Goal: Task Accomplishment & Management: Manage account settings

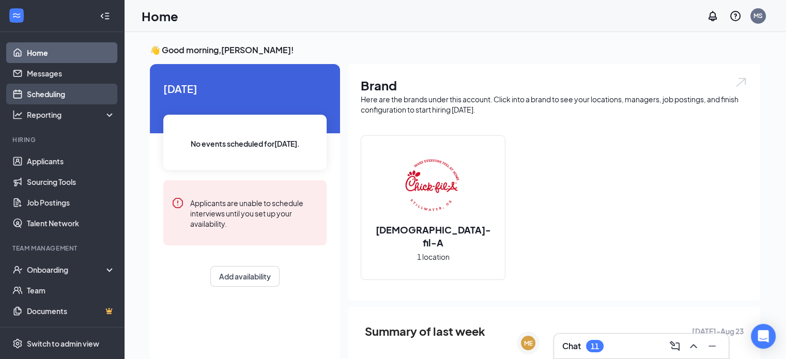
click at [52, 94] on link "Scheduling" at bounding box center [71, 94] width 88 height 21
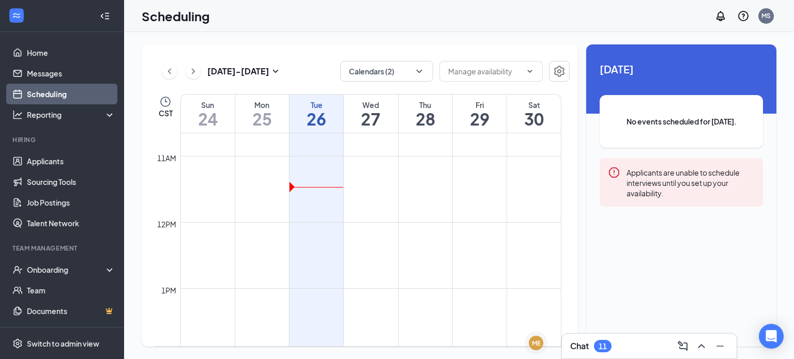
scroll to position [701, 0]
click at [172, 67] on icon "ChevronLeft" at bounding box center [169, 71] width 10 height 12
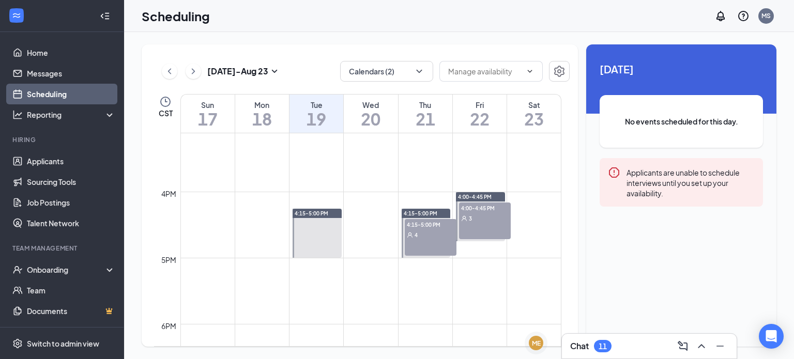
scroll to position [1001, 0]
click at [419, 245] on div "4:15-5:00 PM 4" at bounding box center [431, 236] width 52 height 37
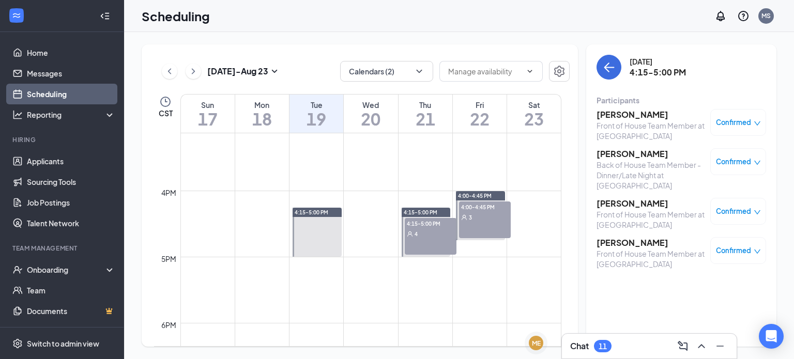
click at [645, 118] on h3 "[PERSON_NAME]" at bounding box center [650, 114] width 109 height 11
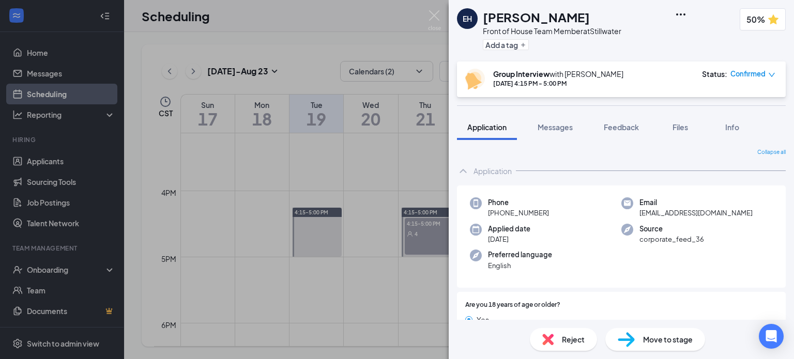
click at [562, 336] on span "Reject" at bounding box center [573, 339] width 23 height 11
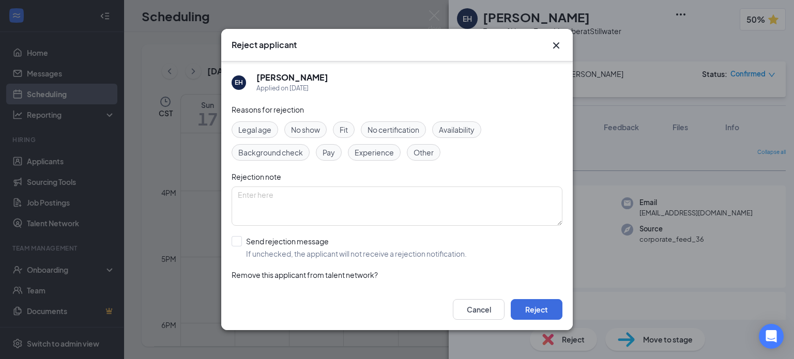
scroll to position [22, 0]
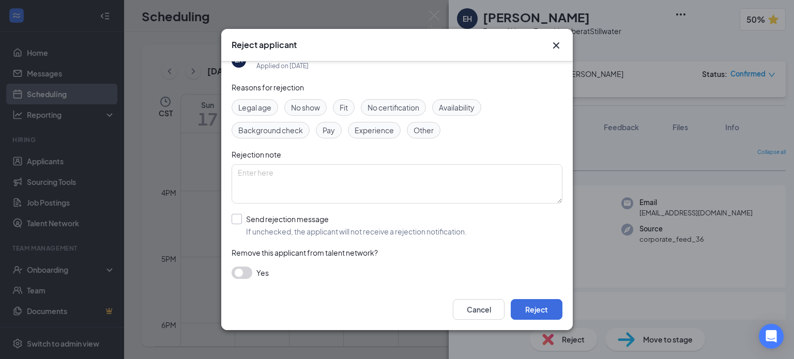
click at [257, 231] on input "Send rejection message If unchecked, the applicant will not receive a rejection…" at bounding box center [349, 225] width 235 height 23
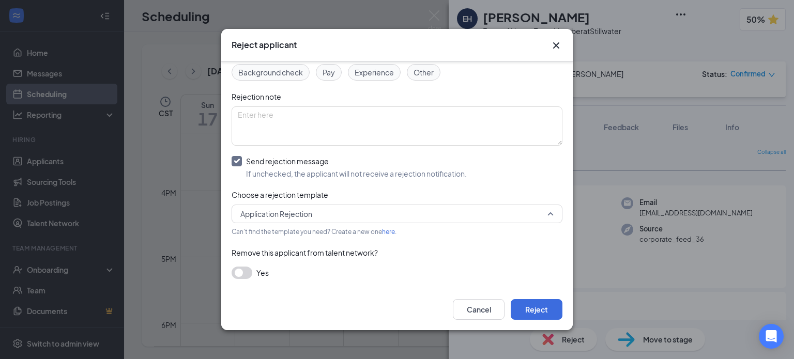
click at [309, 216] on span "Application Rejection" at bounding box center [276, 214] width 72 height 16
click at [344, 270] on div "Yes" at bounding box center [397, 273] width 331 height 12
click at [240, 162] on input "Send rejection message If unchecked, the applicant will not receive a rejection…" at bounding box center [349, 167] width 235 height 23
checkbox input "false"
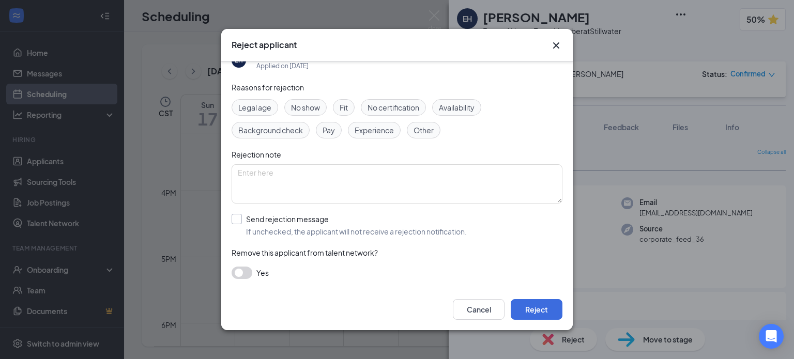
scroll to position [22, 0]
click at [556, 310] on button "Reject" at bounding box center [537, 309] width 52 height 21
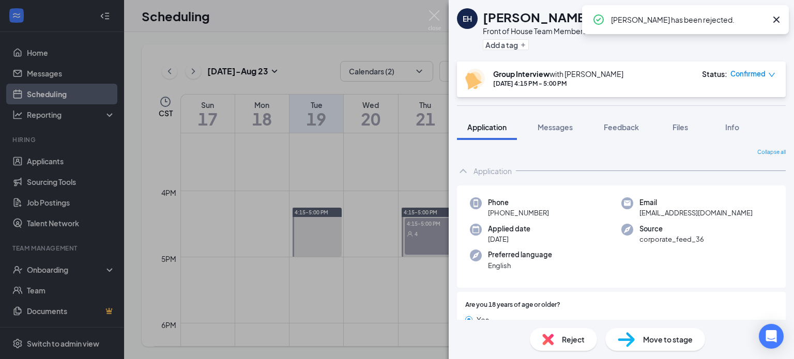
drag, startPoint x: 424, startPoint y: 111, endPoint x: 562, endPoint y: 72, distance: 143.5
click at [424, 111] on div "EH [PERSON_NAME] Front of House Team Member at Stillwater Add a tag 50% Group I…" at bounding box center [397, 179] width 794 height 359
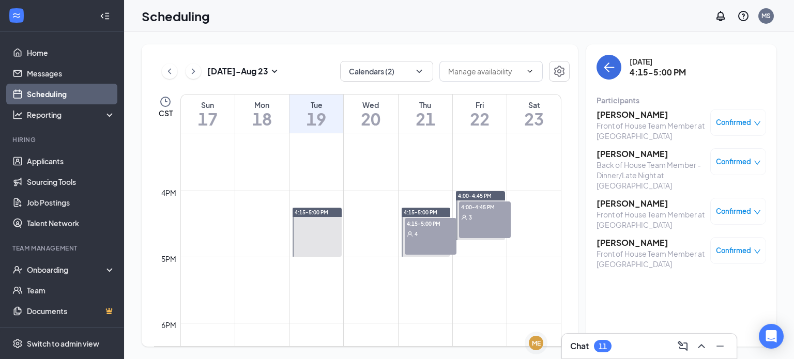
click at [627, 154] on h3 "[PERSON_NAME]" at bounding box center [650, 153] width 109 height 11
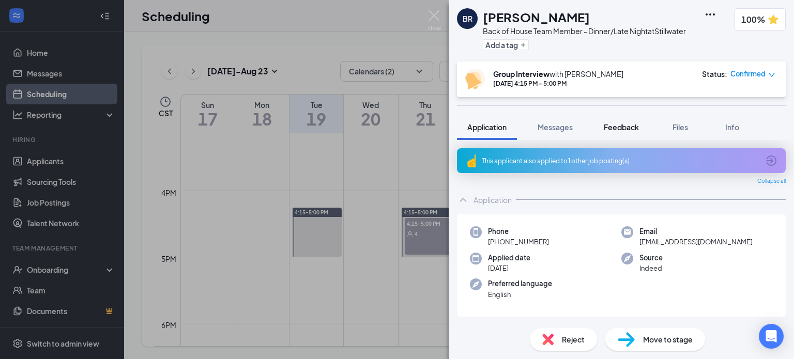
click at [607, 133] on button "Feedback" at bounding box center [621, 127] width 56 height 26
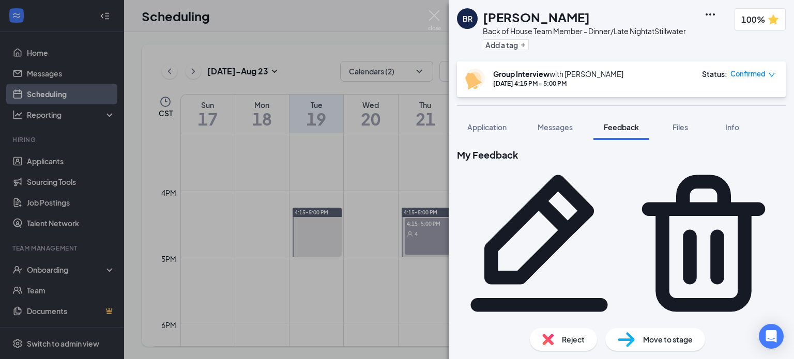
click at [637, 336] on div "Move to stage" at bounding box center [655, 339] width 100 height 23
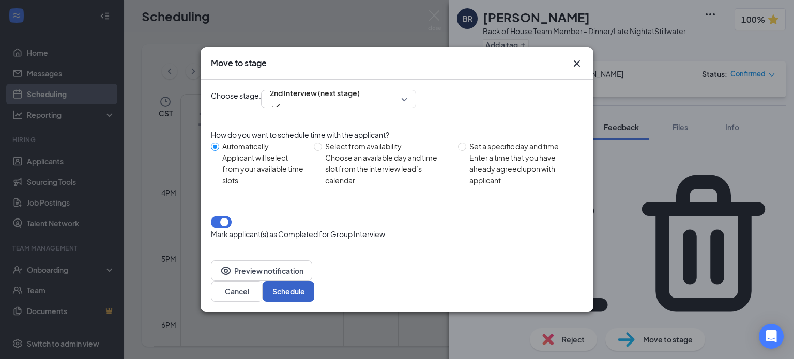
click at [314, 281] on button "Schedule" at bounding box center [289, 291] width 52 height 21
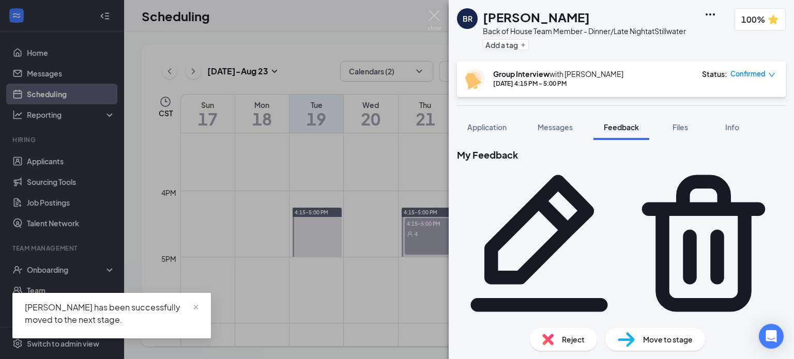
click at [444, 190] on div "BR [PERSON_NAME] Back of House Team Member - Dinner/Late Night at [GEOGRAPHIC_D…" at bounding box center [397, 179] width 794 height 359
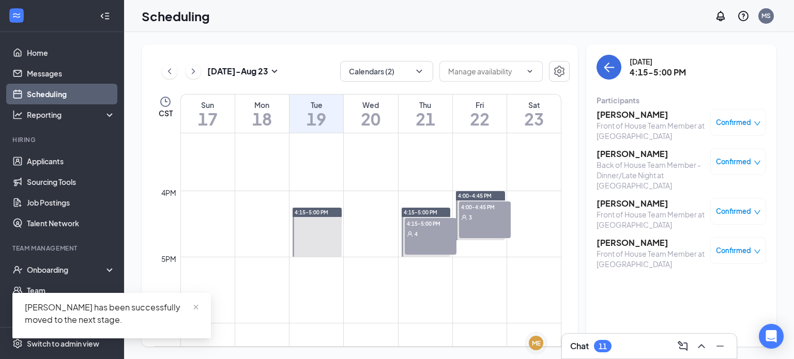
click at [616, 198] on h3 "[PERSON_NAME]" at bounding box center [650, 203] width 109 height 11
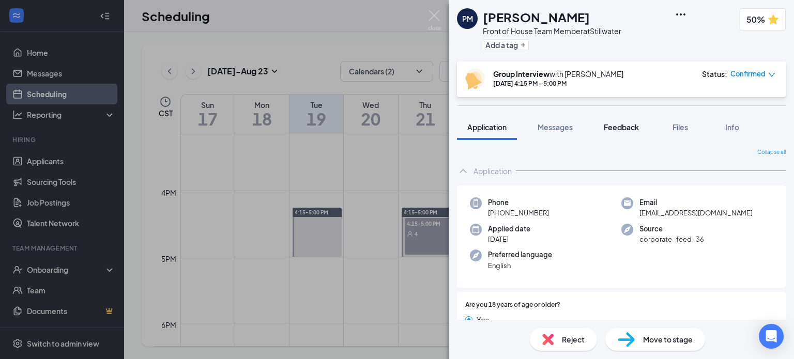
click at [608, 130] on span "Feedback" at bounding box center [621, 126] width 35 height 9
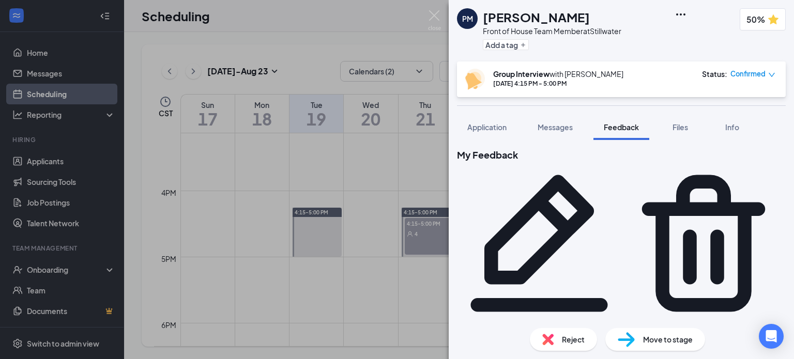
click at [566, 341] on span "Reject" at bounding box center [573, 339] width 23 height 11
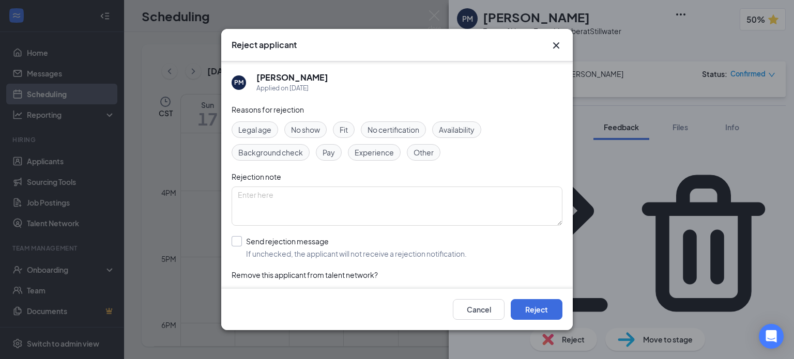
scroll to position [22, 0]
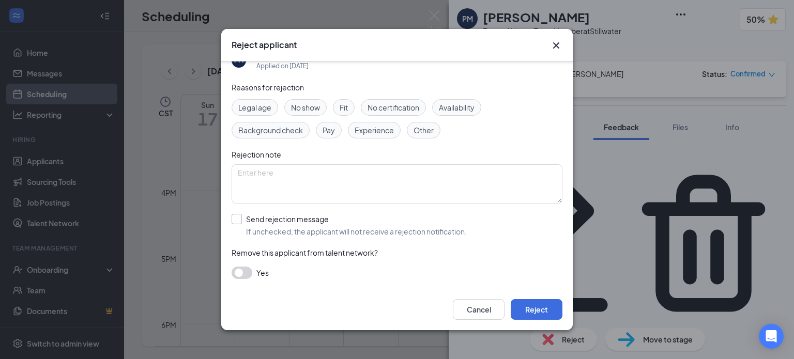
click at [240, 219] on input "Send rejection message If unchecked, the applicant will not receive a rejection…" at bounding box center [349, 225] width 235 height 23
checkbox input "true"
click at [472, 308] on button "Cancel" at bounding box center [479, 309] width 52 height 21
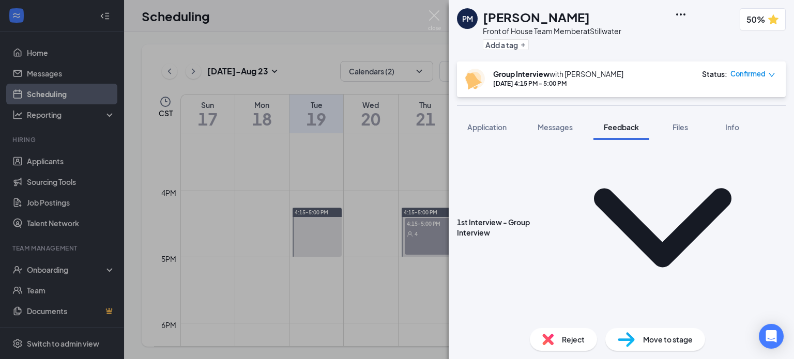
scroll to position [317, 0]
click at [576, 341] on span "Reject" at bounding box center [573, 339] width 23 height 11
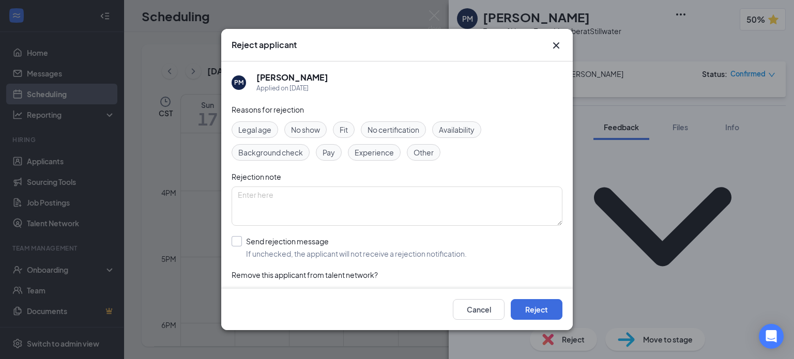
click at [237, 237] on input "Send rejection message If unchecked, the applicant will not receive a rejection…" at bounding box center [349, 247] width 235 height 23
checkbox input "true"
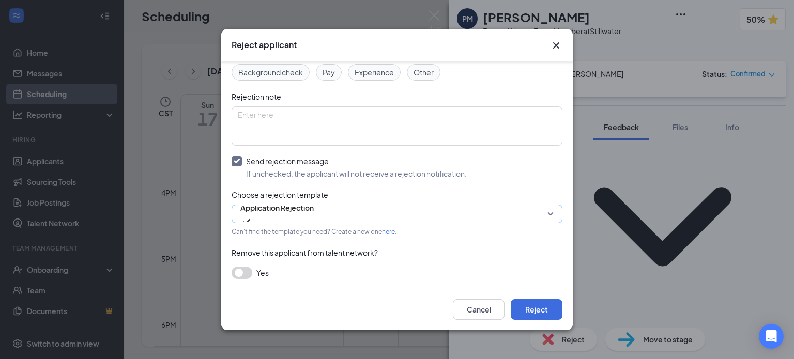
click at [314, 216] on span "Application Rejection" at bounding box center [276, 214] width 73 height 28
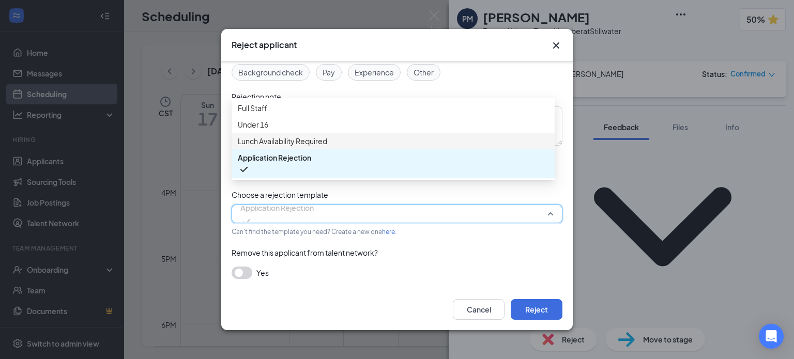
click at [298, 147] on span "Lunch Availability Required" at bounding box center [282, 140] width 89 height 11
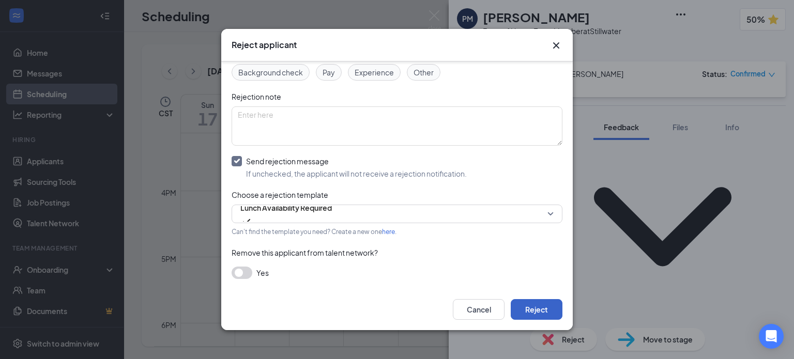
click at [521, 310] on button "Reject" at bounding box center [537, 309] width 52 height 21
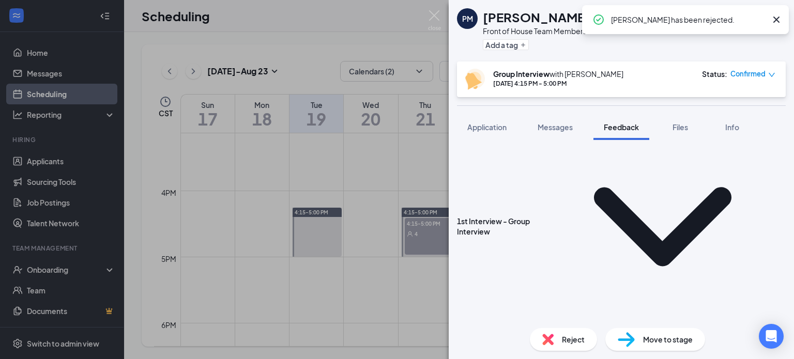
click at [409, 252] on div "PM [PERSON_NAME] Front of House Team Member at Stillwater Add a tag 50% Group I…" at bounding box center [397, 179] width 794 height 359
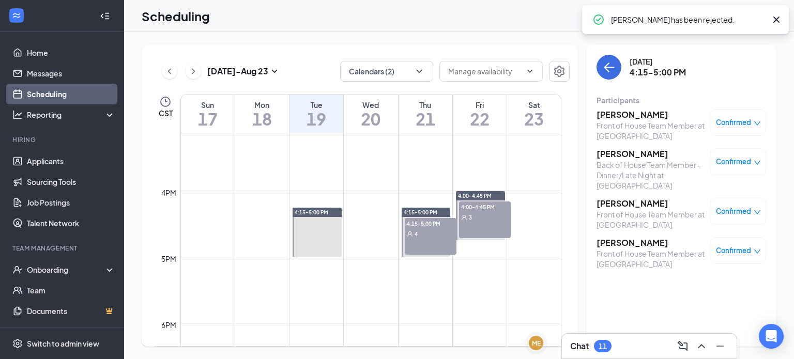
click at [633, 237] on h3 "[PERSON_NAME]" at bounding box center [650, 242] width 109 height 11
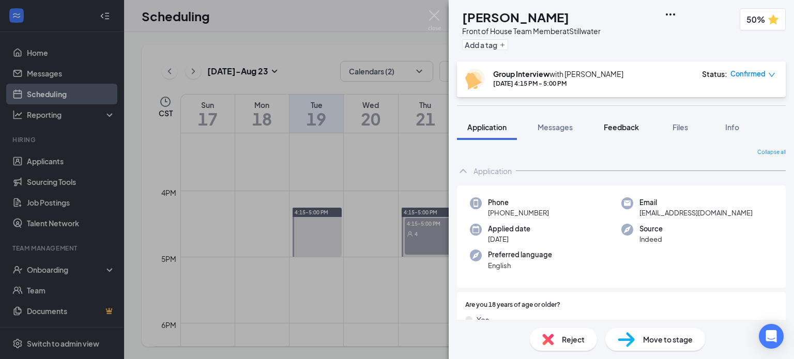
click at [612, 126] on span "Feedback" at bounding box center [621, 126] width 35 height 9
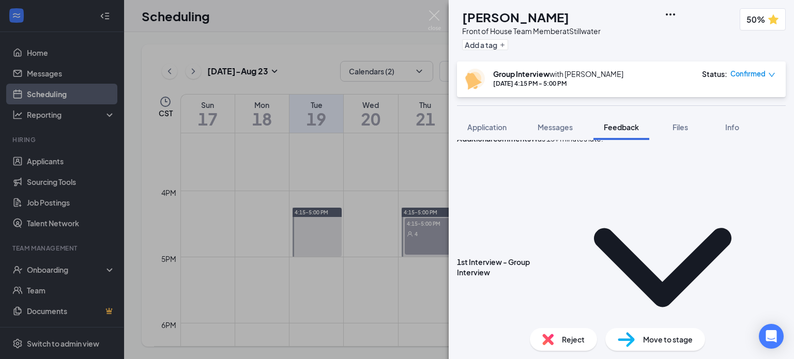
scroll to position [296, 0]
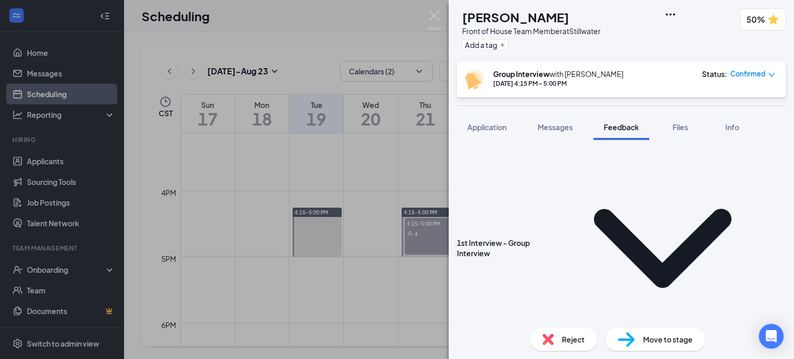
click at [561, 336] on div "Reject" at bounding box center [563, 339] width 67 height 23
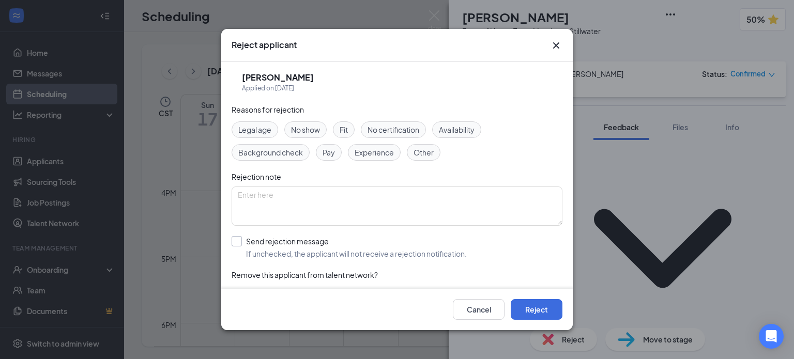
click at [239, 244] on input "Send rejection message If unchecked, the applicant will not receive a rejection…" at bounding box center [349, 247] width 235 height 23
checkbox input "true"
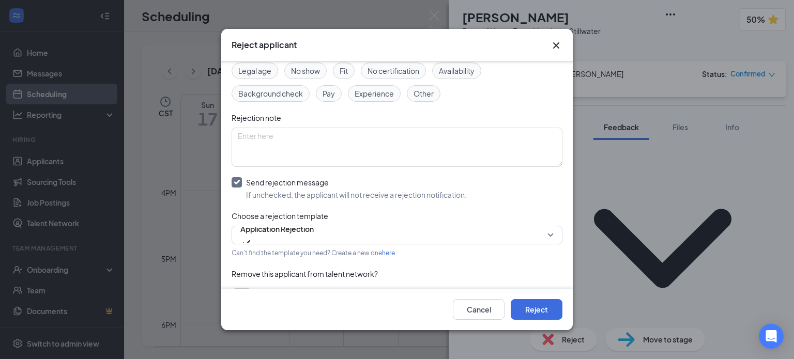
scroll to position [59, 0]
drag, startPoint x: 239, startPoint y: 244, endPoint x: 246, endPoint y: 236, distance: 9.9
click at [246, 236] on div "Reasons for rejection Legal age No show Fit No certification Availability Backg…" at bounding box center [397, 177] width 331 height 266
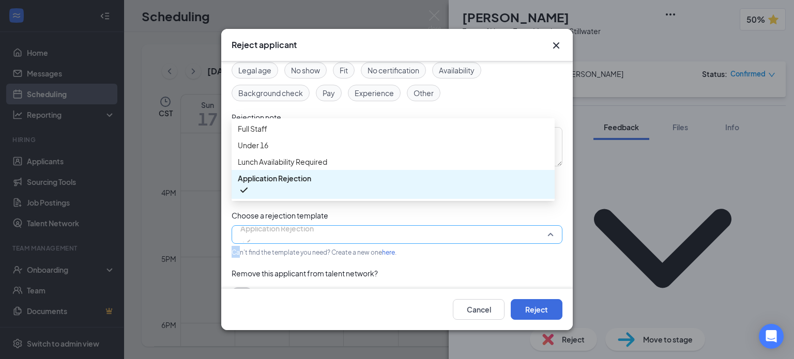
click at [246, 236] on span "Application Rejection" at bounding box center [276, 229] width 73 height 16
click at [271, 167] on span "Lunch Availability Required" at bounding box center [282, 161] width 89 height 11
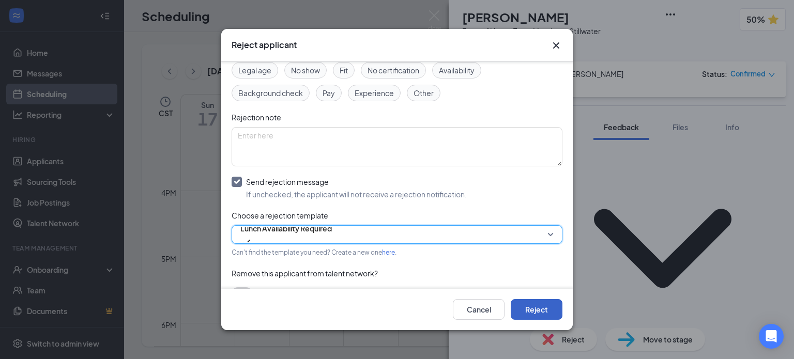
click at [517, 310] on button "Reject" at bounding box center [537, 309] width 52 height 21
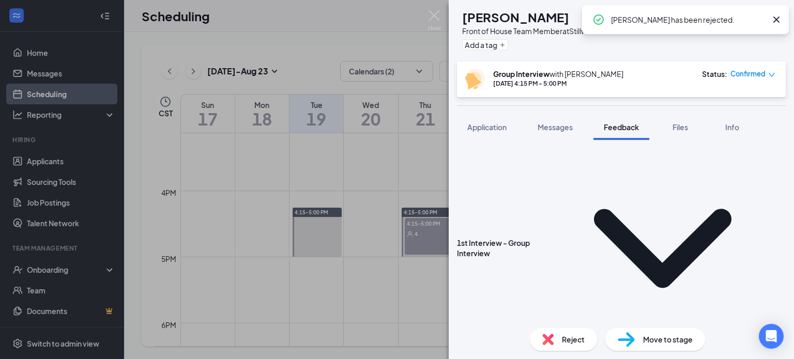
click at [430, 264] on div "[PERSON_NAME] [PERSON_NAME] Front of House Team Member at Stillwater Add a tag …" at bounding box center [397, 179] width 794 height 359
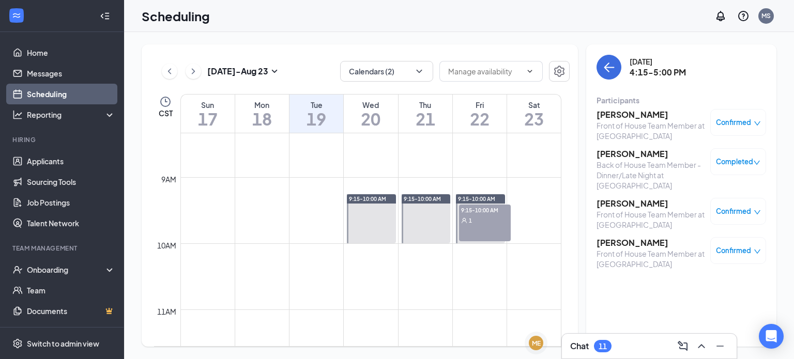
scroll to position [550, 0]
click at [467, 216] on div "1" at bounding box center [485, 221] width 52 height 10
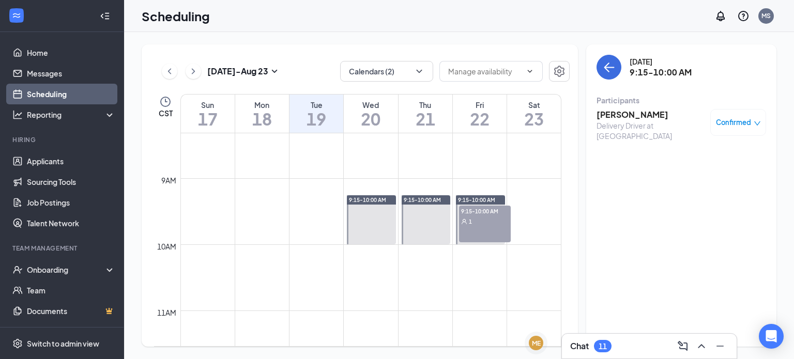
click at [648, 116] on h3 "[PERSON_NAME]" at bounding box center [650, 114] width 109 height 11
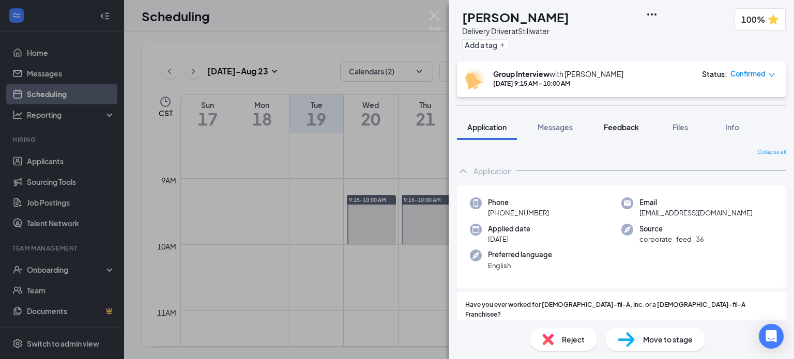
click at [632, 124] on span "Feedback" at bounding box center [621, 126] width 35 height 9
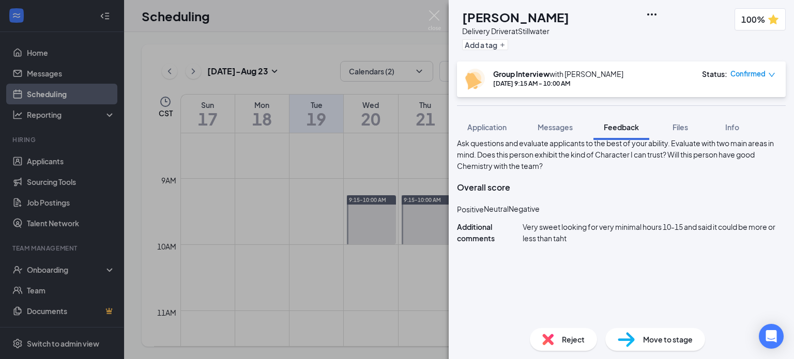
scroll to position [189, 0]
click at [618, 343] on img at bounding box center [626, 339] width 17 height 15
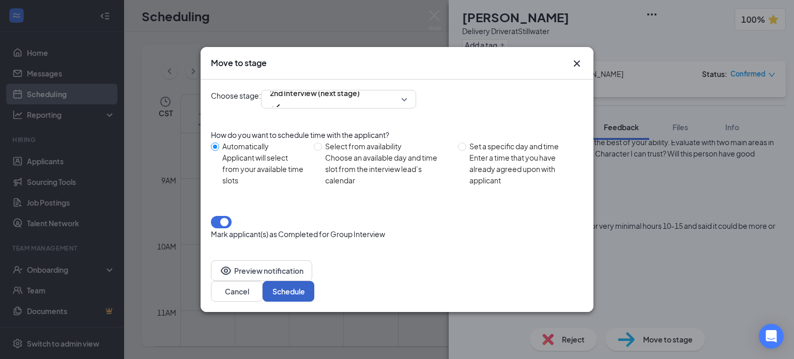
click at [314, 281] on button "Schedule" at bounding box center [289, 291] width 52 height 21
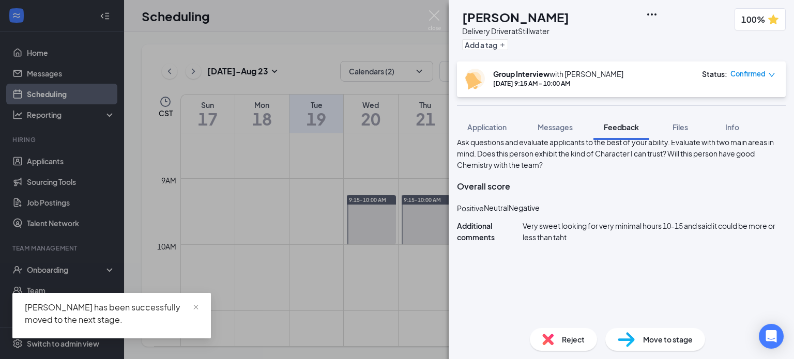
click at [391, 317] on div "AC [PERSON_NAME] Delivery Driver at Stillwater Add a tag 100% Group Interview w…" at bounding box center [397, 179] width 794 height 359
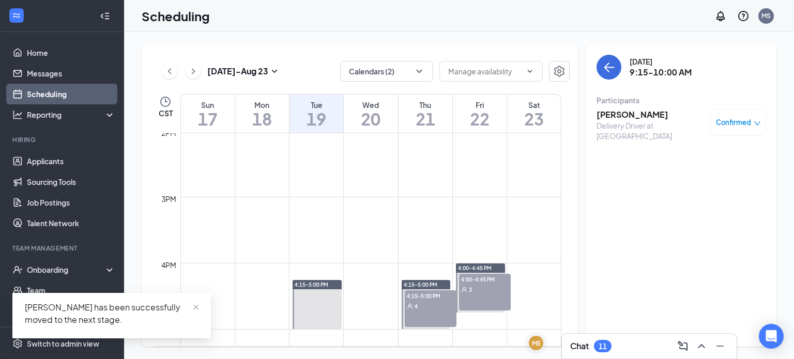
scroll to position [930, 0]
click at [471, 278] on span "4:00-4:45 PM" at bounding box center [485, 278] width 52 height 10
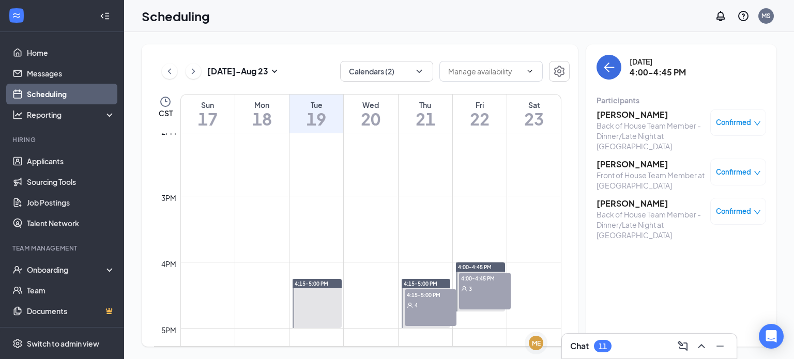
click at [626, 116] on h3 "[PERSON_NAME]" at bounding box center [650, 114] width 109 height 11
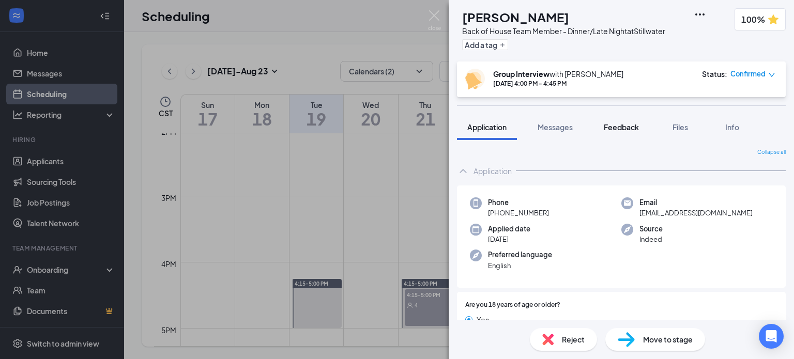
click at [603, 131] on button "Feedback" at bounding box center [621, 127] width 56 height 26
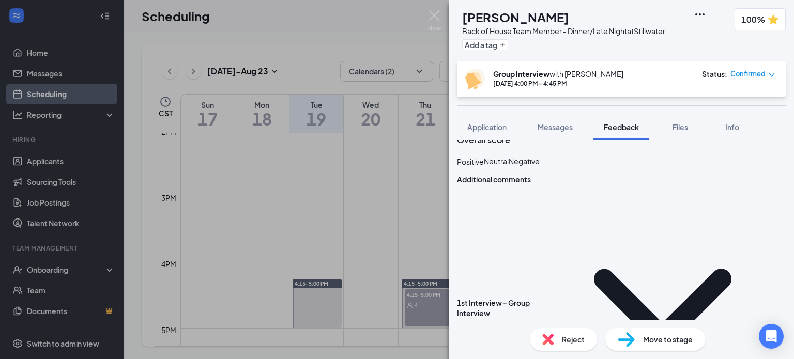
scroll to position [236, 0]
click at [546, 332] on div "Reject" at bounding box center [563, 339] width 67 height 23
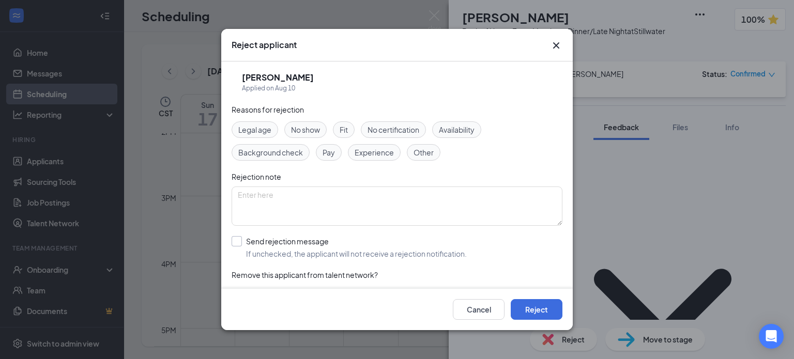
click at [237, 239] on input "Send rejection message If unchecked, the applicant will not receive a rejection…" at bounding box center [349, 247] width 235 height 23
checkbox input "true"
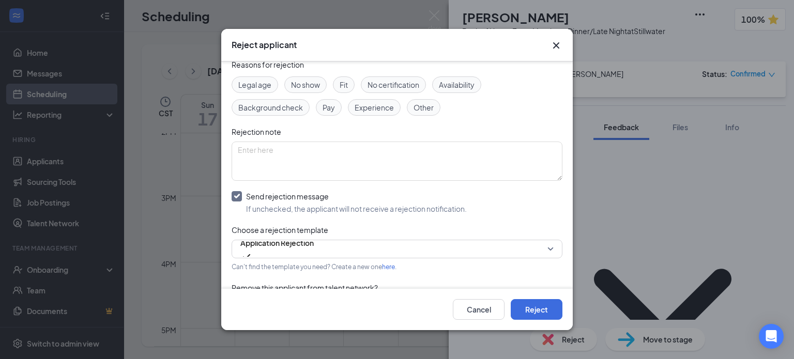
scroll to position [45, 0]
click at [277, 250] on span "Application Rejection" at bounding box center [276, 243] width 73 height 16
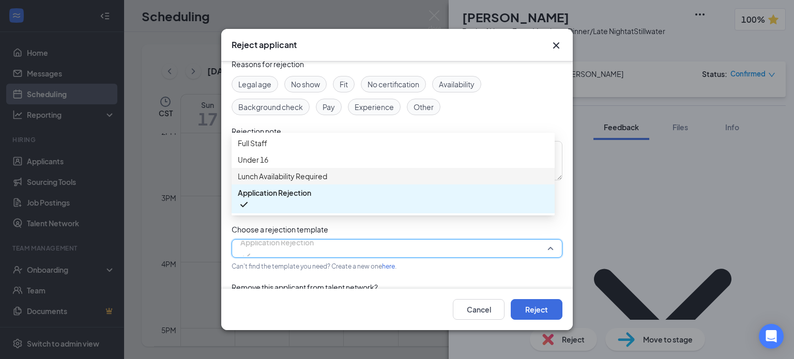
click at [288, 182] on span "Lunch Availability Required" at bounding box center [282, 176] width 89 height 11
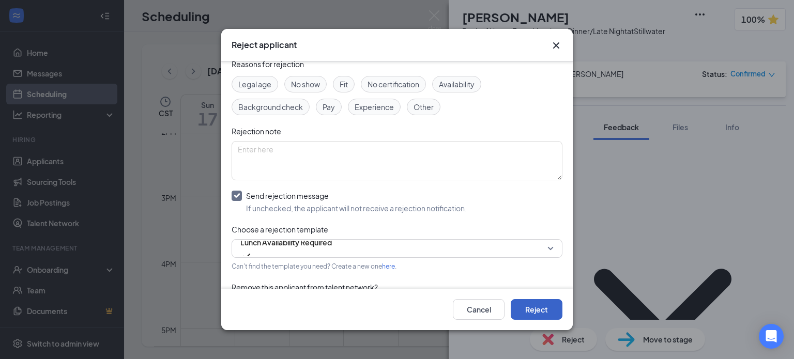
click at [518, 306] on button "Reject" at bounding box center [537, 309] width 52 height 21
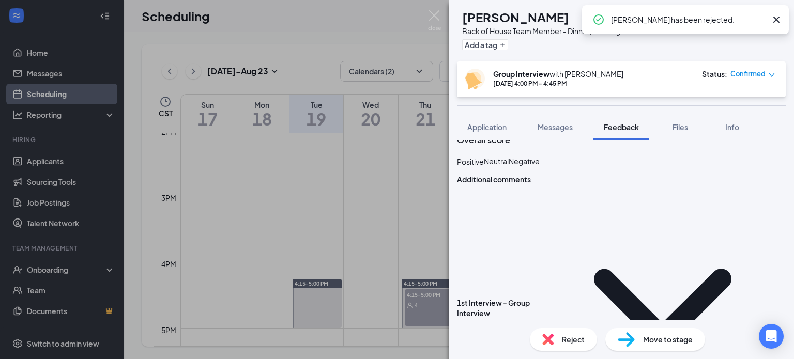
click at [415, 222] on div "[PERSON_NAME] [PERSON_NAME] Back of House Team Member - Dinner/Late Night at St…" at bounding box center [397, 179] width 794 height 359
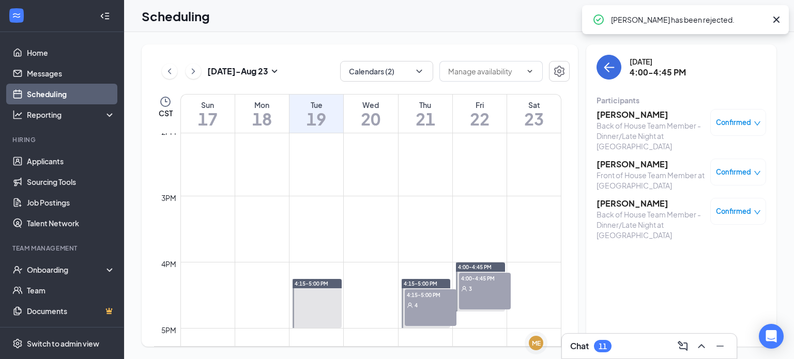
click at [626, 159] on h3 "[PERSON_NAME]" at bounding box center [650, 164] width 109 height 11
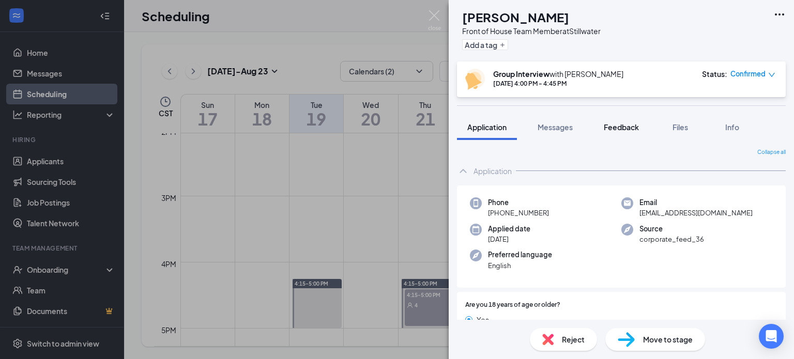
click at [609, 132] on button "Feedback" at bounding box center [621, 127] width 56 height 26
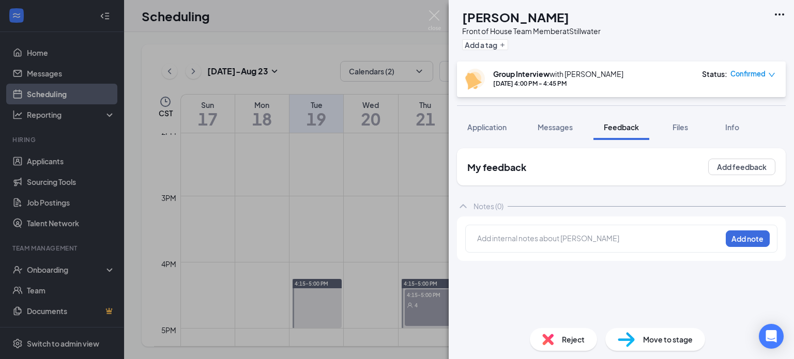
click at [543, 338] on img at bounding box center [547, 339] width 11 height 11
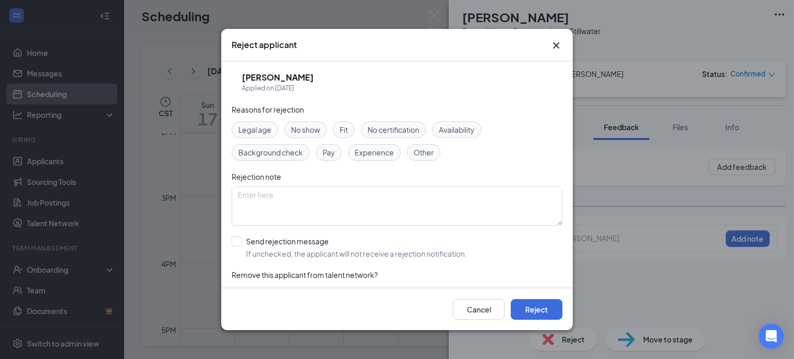
click at [300, 130] on span "No show" at bounding box center [305, 129] width 29 height 11
click at [520, 306] on button "Reject" at bounding box center [537, 309] width 52 height 21
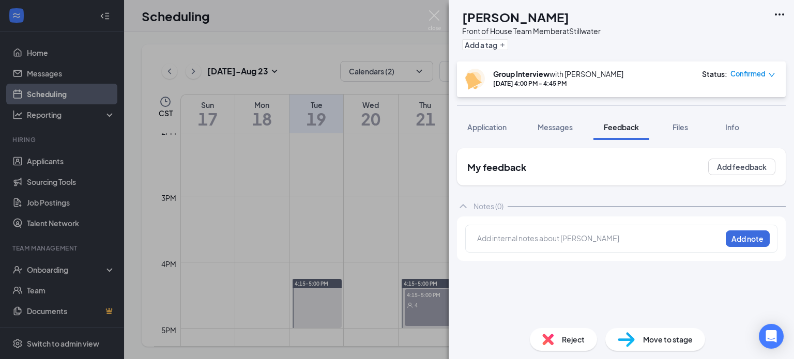
click at [442, 227] on div "[PERSON_NAME] [PERSON_NAME] Front of House Team Member at Stillwater Add a tag …" at bounding box center [397, 179] width 794 height 359
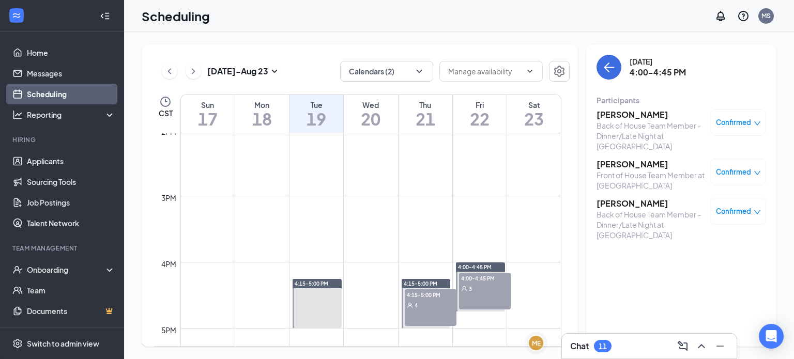
click at [633, 198] on h3 "[PERSON_NAME]" at bounding box center [650, 203] width 109 height 11
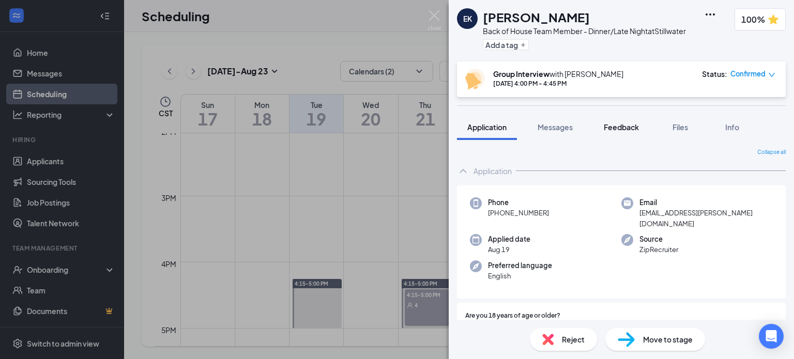
click at [610, 132] on button "Feedback" at bounding box center [621, 127] width 56 height 26
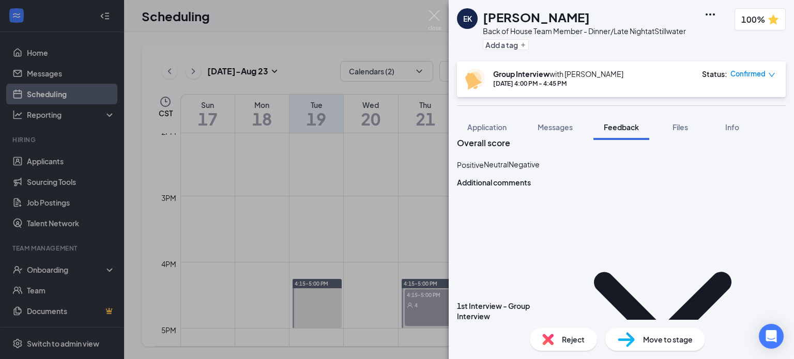
scroll to position [237, 0]
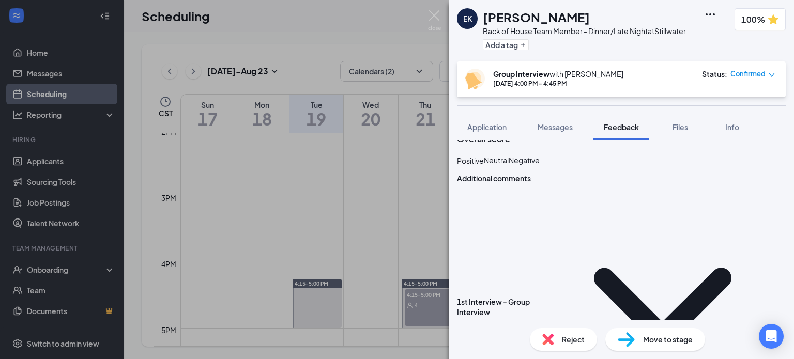
click at [546, 345] on img at bounding box center [547, 339] width 11 height 11
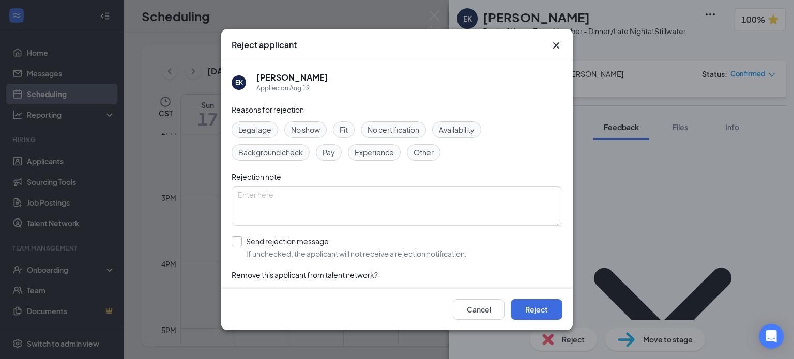
click at [240, 237] on input "Send rejection message If unchecked, the applicant will not receive a rejection…" at bounding box center [349, 247] width 235 height 23
checkbox input "true"
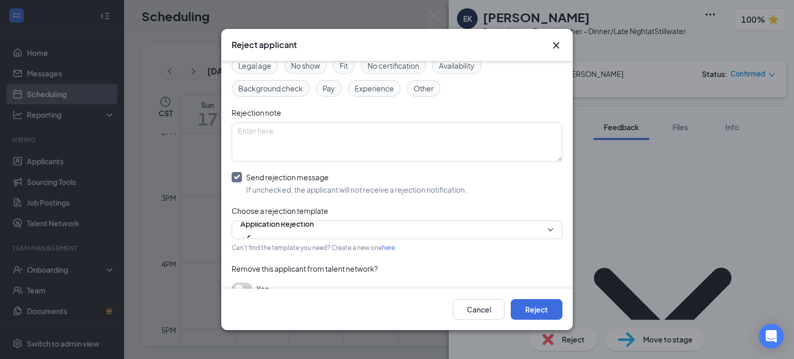
scroll to position [64, 0]
click at [304, 226] on span "Application Rejection" at bounding box center [276, 224] width 73 height 16
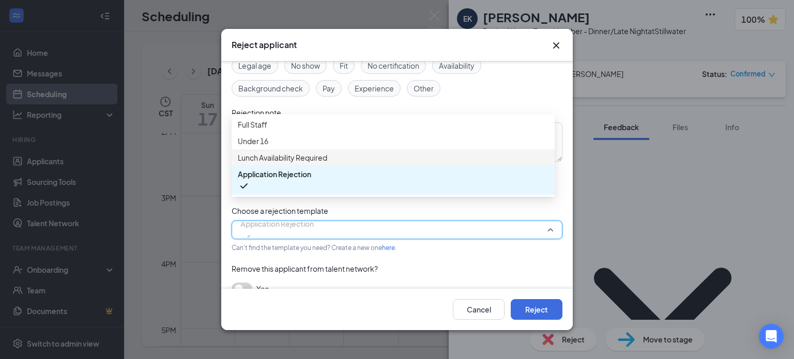
click at [299, 163] on span "Lunch Availability Required" at bounding box center [282, 157] width 89 height 11
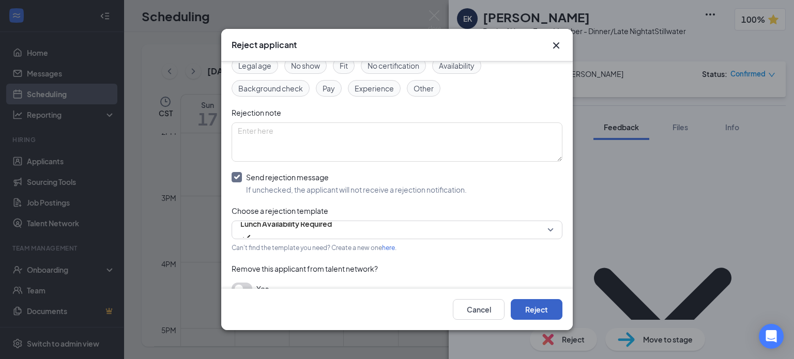
click at [531, 316] on button "Reject" at bounding box center [537, 309] width 52 height 21
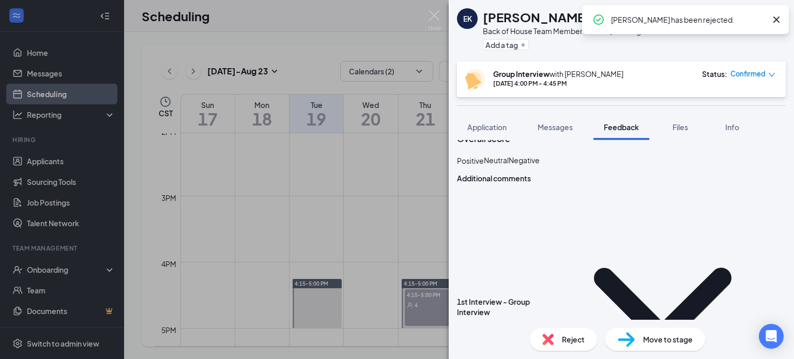
click at [409, 255] on div "EK [PERSON_NAME] Back of House Team Member - Dinner/Late Night at Stillwater Ad…" at bounding box center [397, 179] width 794 height 359
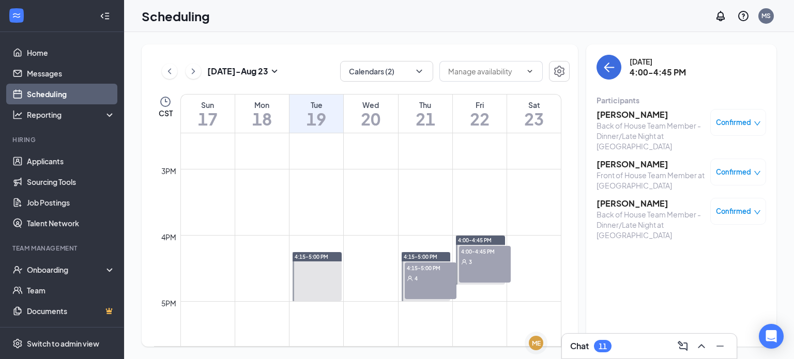
scroll to position [957, 0]
click at [476, 257] on div "3" at bounding box center [485, 261] width 52 height 10
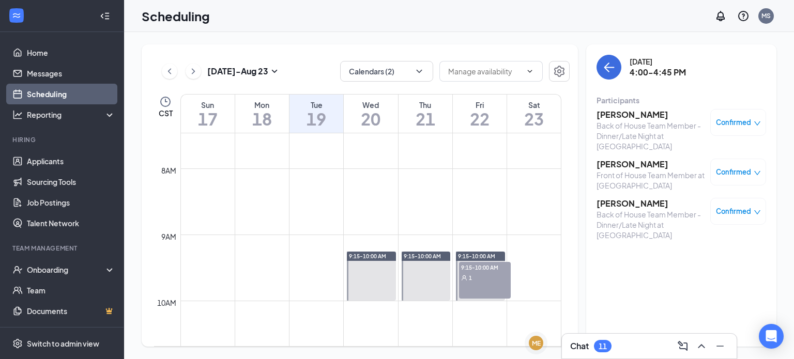
scroll to position [494, 0]
click at [79, 90] on link "Scheduling" at bounding box center [71, 94] width 88 height 21
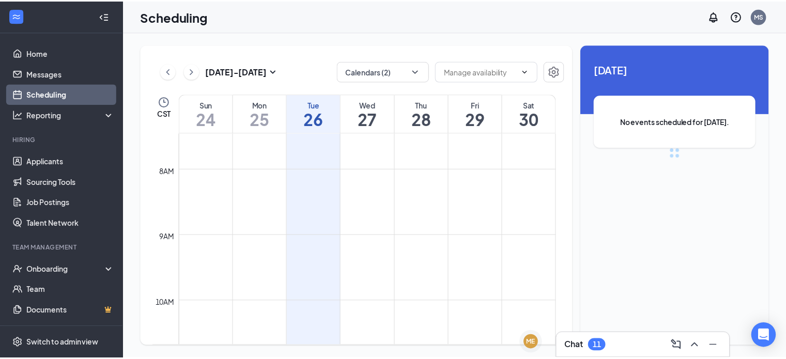
scroll to position [508, 0]
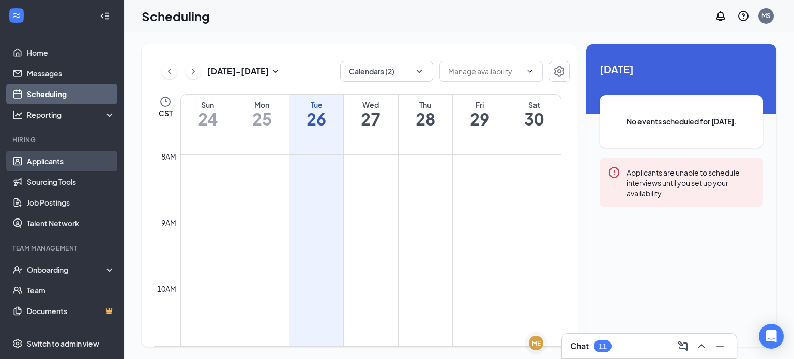
click at [56, 165] on link "Applicants" at bounding box center [71, 161] width 88 height 21
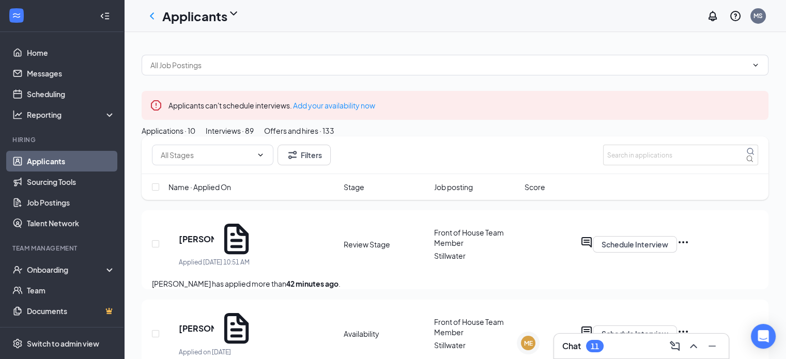
click at [254, 136] on div "Interviews · 89" at bounding box center [230, 130] width 48 height 11
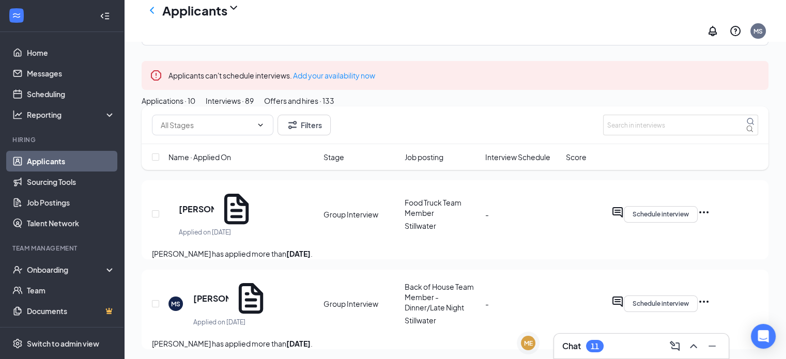
scroll to position [41, 0]
click at [338, 161] on span "Stage" at bounding box center [334, 155] width 21 height 11
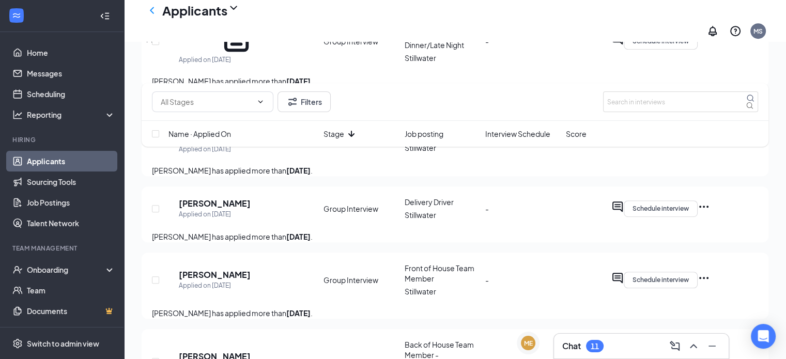
scroll to position [502, 0]
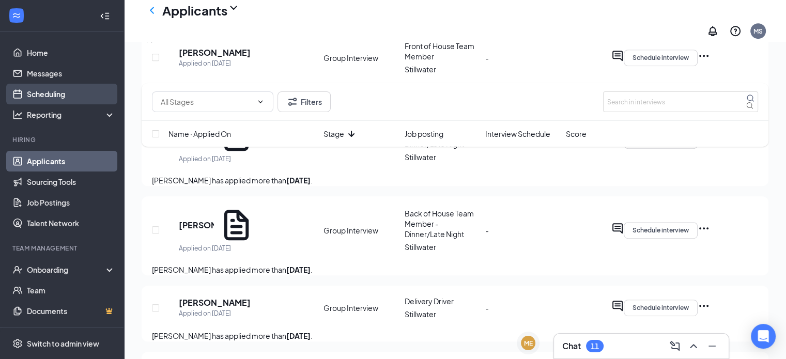
click at [65, 85] on link "Scheduling" at bounding box center [71, 94] width 88 height 21
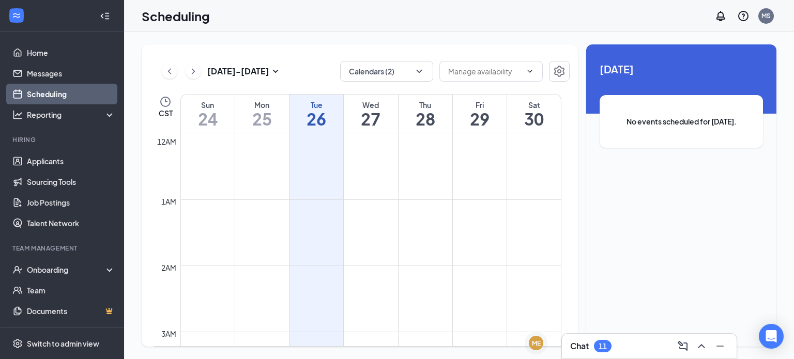
scroll to position [508, 0]
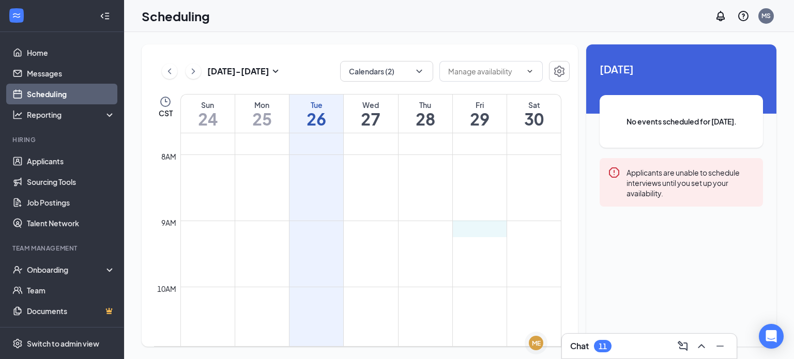
drag, startPoint x: 478, startPoint y: 222, endPoint x: 477, endPoint y: 231, distance: 8.8
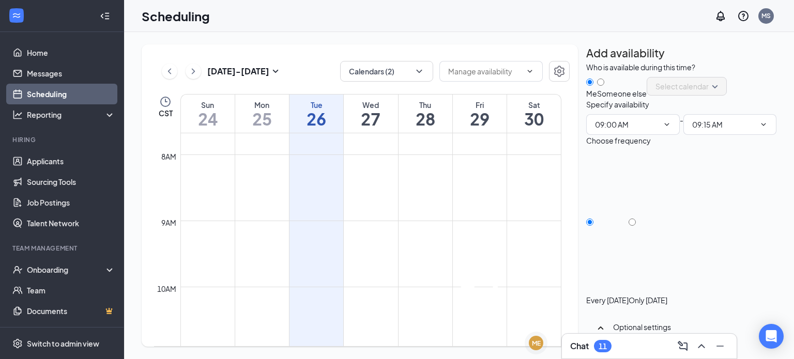
click at [492, 234] on icon "Cross" at bounding box center [479, 246] width 25 height 25
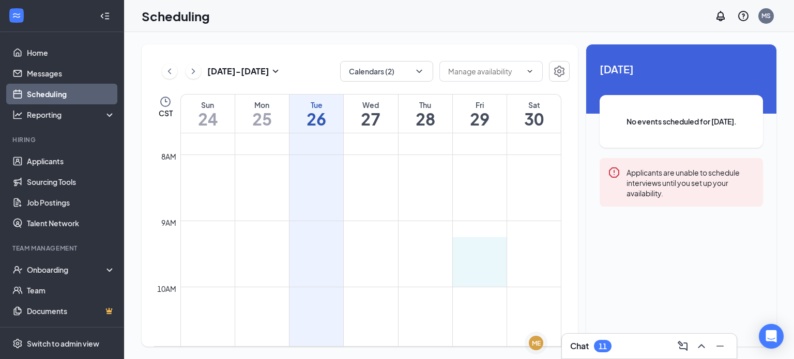
drag, startPoint x: 471, startPoint y: 237, endPoint x: 471, endPoint y: 277, distance: 39.3
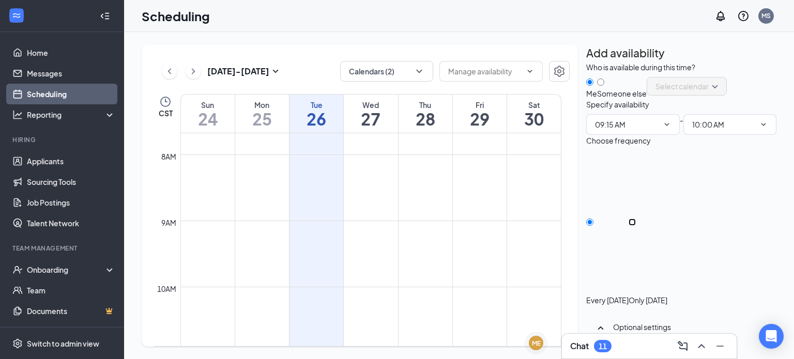
click at [636, 226] on input "Only [DATE]" at bounding box center [632, 222] width 7 height 7
radio input "true"
radio input "false"
drag, startPoint x: 611, startPoint y: 185, endPoint x: 601, endPoint y: 183, distance: 10.4
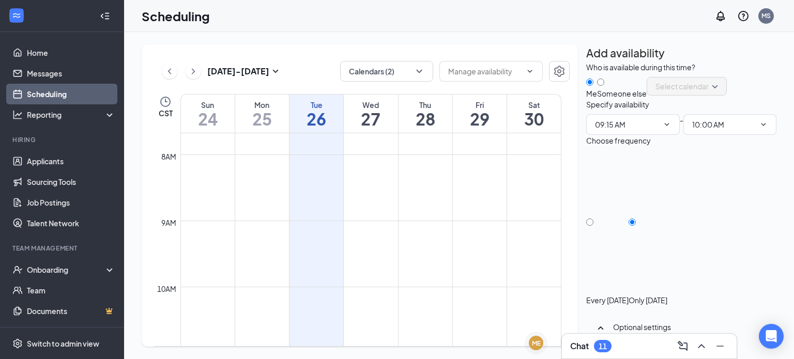
type input "5"
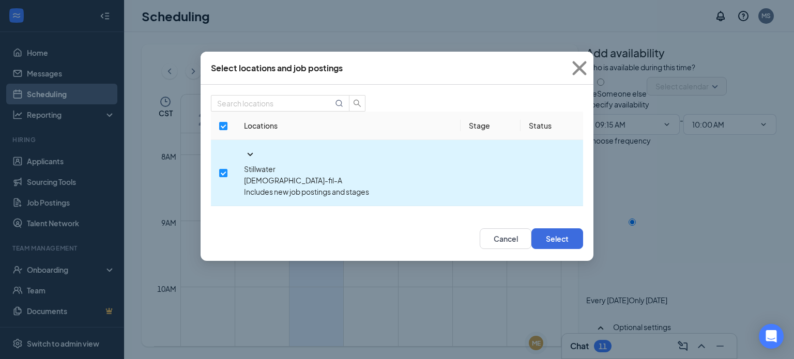
click at [248, 156] on icon "SmallChevronDown" at bounding box center [251, 154] width 6 height 3
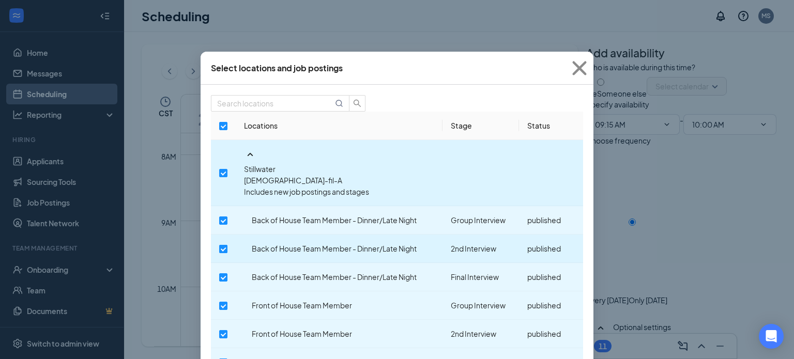
click at [227, 245] on input "checkbox" at bounding box center [223, 249] width 8 height 8
checkbox input "true"
checkbox input "false"
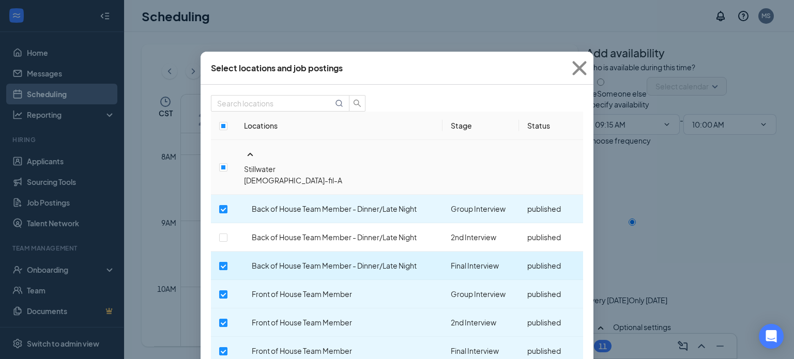
click at [227, 262] on input "checkbox" at bounding box center [223, 266] width 8 height 8
checkbox input "false"
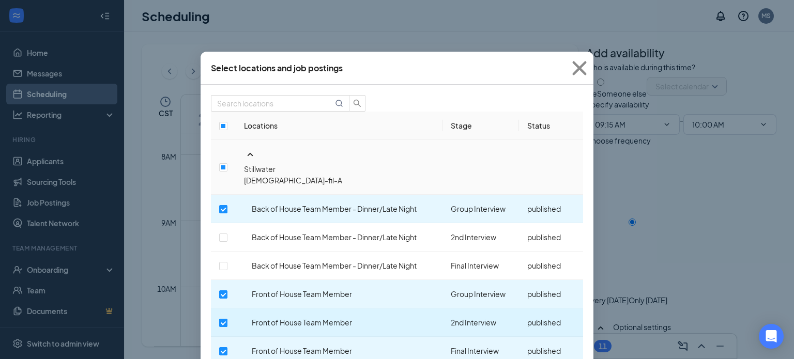
click at [227, 319] on input "checkbox" at bounding box center [223, 323] width 8 height 8
checkbox input "false"
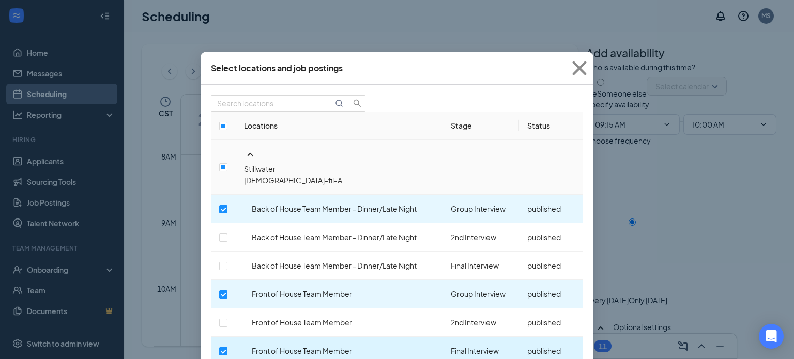
click at [227, 347] on input "checkbox" at bounding box center [223, 351] width 8 height 8
checkbox input "false"
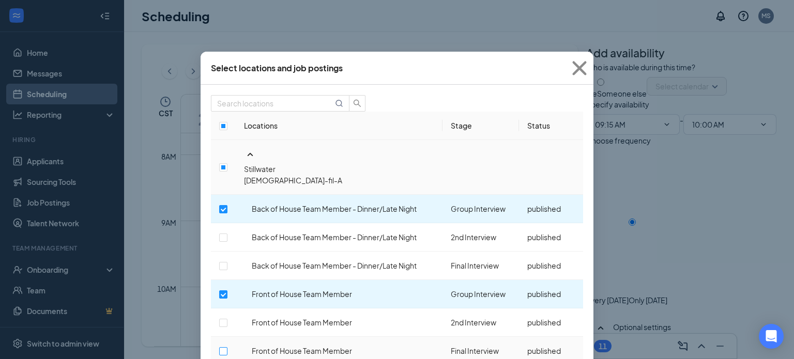
scroll to position [111, 0]
checkbox input "false"
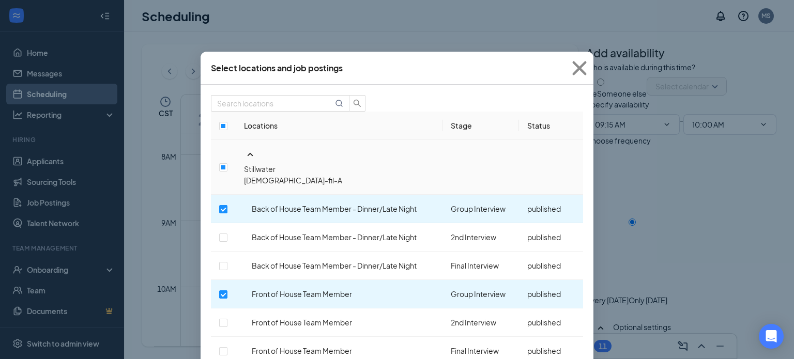
scroll to position [179, 0]
checkbox input "false"
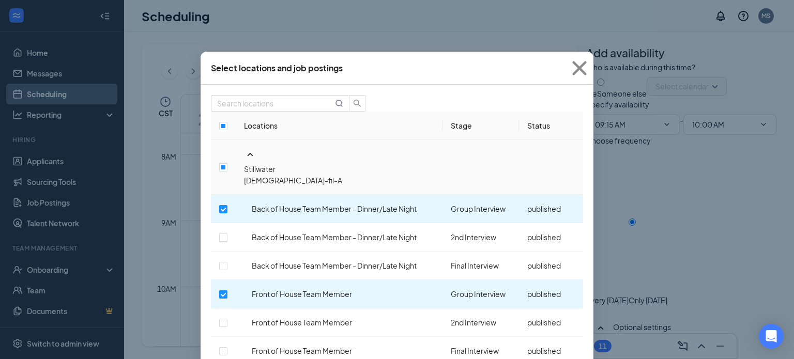
scroll to position [191, 0]
checkbox input "false"
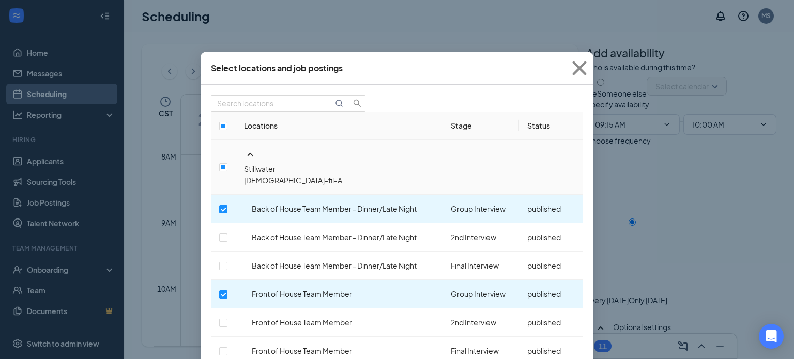
scroll to position [46, 0]
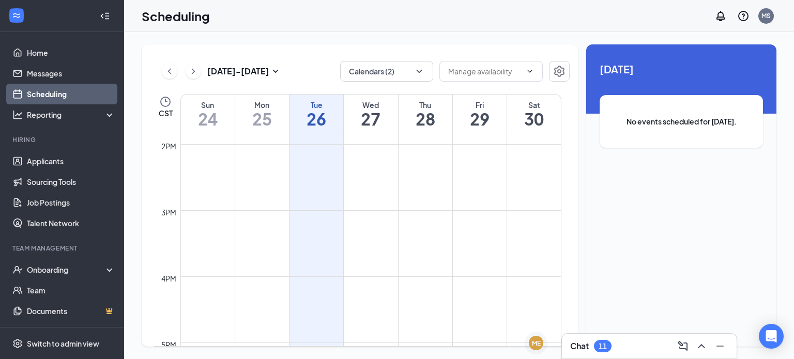
scroll to position [918, 0]
drag, startPoint x: 476, startPoint y: 208, endPoint x: 475, endPoint y: 220, distance: 12.4
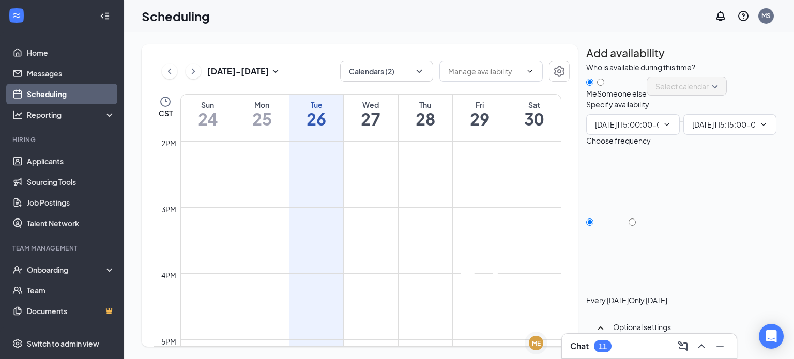
type input "03:00 PM"
type input "03:15 PM"
click at [500, 212] on icon "Cross" at bounding box center [479, 233] width 51 height 51
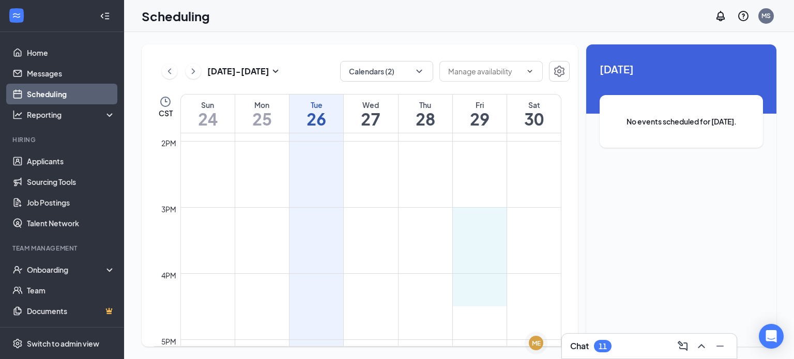
drag, startPoint x: 480, startPoint y: 207, endPoint x: 478, endPoint y: 294, distance: 86.8
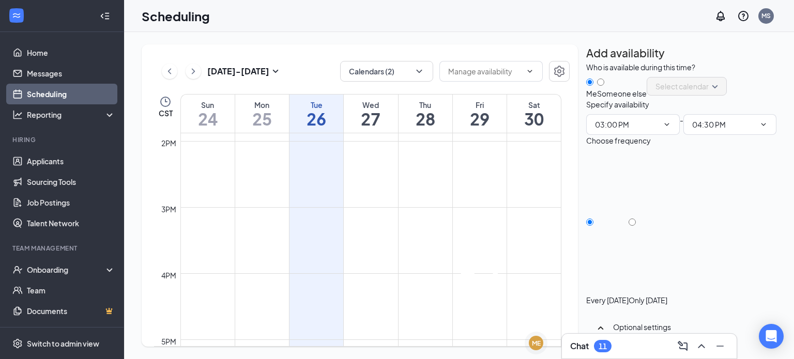
click at [667, 295] on div at bounding box center [648, 295] width 39 height 0
click at [636, 226] on input "Only [DATE]" at bounding box center [632, 222] width 7 height 7
radio input "true"
radio input "false"
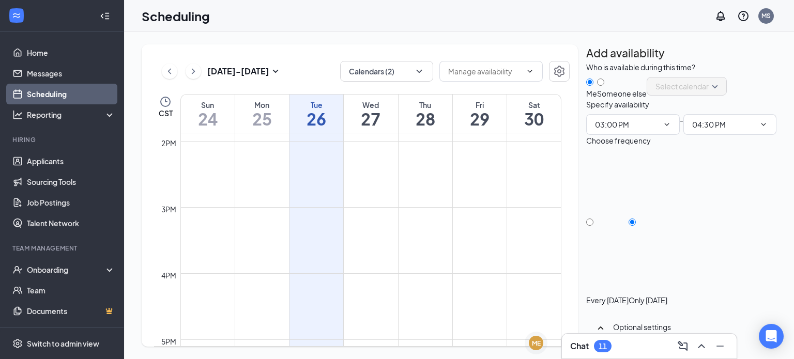
drag, startPoint x: 617, startPoint y: 191, endPoint x: 579, endPoint y: 185, distance: 38.2
click at [579, 185] on div "[DATE] - [DATE] Calendars (2) CST Sun 24 Mon 25 Tue 26 Wed 27 Thu 28 Fri 29 Sat…" at bounding box center [459, 195] width 635 height 302
type input "5"
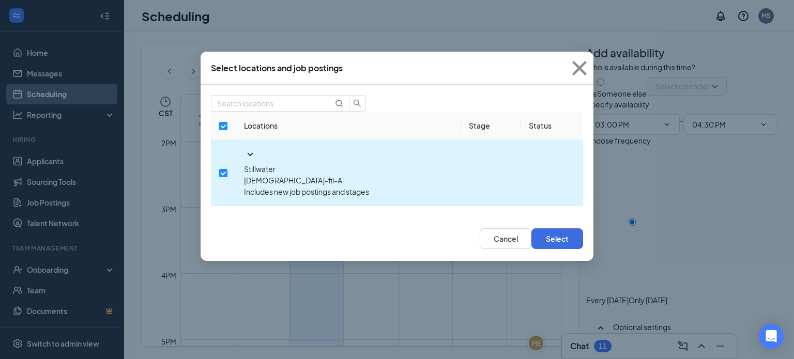
click at [248, 156] on icon "SmallChevronDown" at bounding box center [251, 154] width 6 height 3
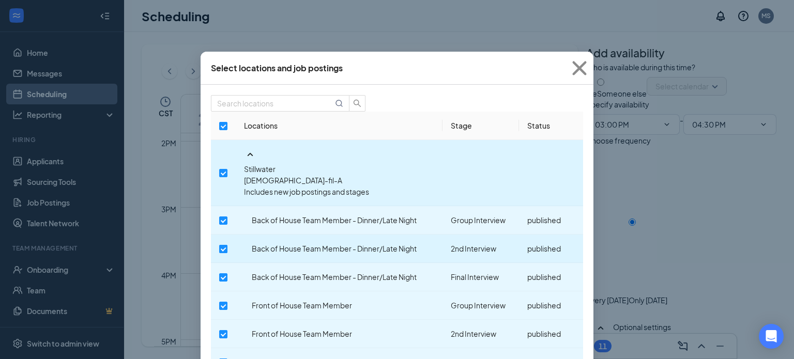
click at [227, 245] on input "checkbox" at bounding box center [223, 249] width 8 height 8
checkbox input "true"
checkbox input "false"
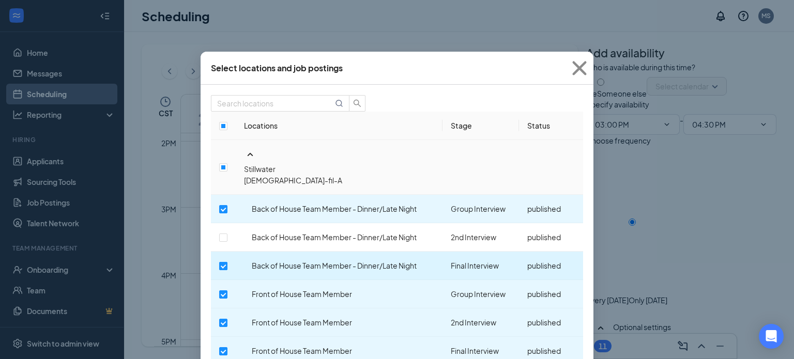
click at [227, 262] on input "checkbox" at bounding box center [223, 266] width 8 height 8
checkbox input "false"
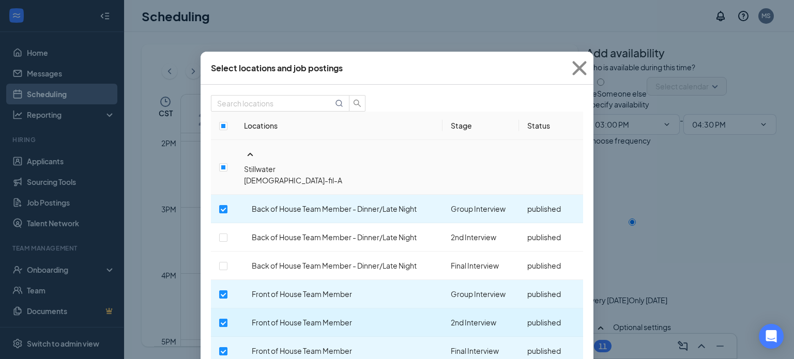
click at [227, 319] on input "checkbox" at bounding box center [223, 323] width 8 height 8
checkbox input "false"
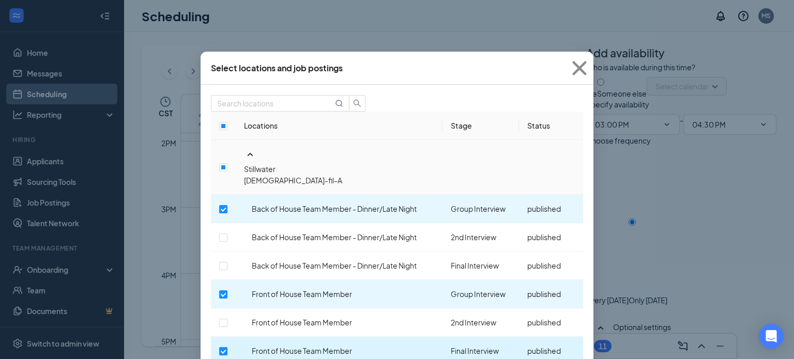
click at [227, 347] on input "checkbox" at bounding box center [223, 351] width 8 height 8
checkbox input "false"
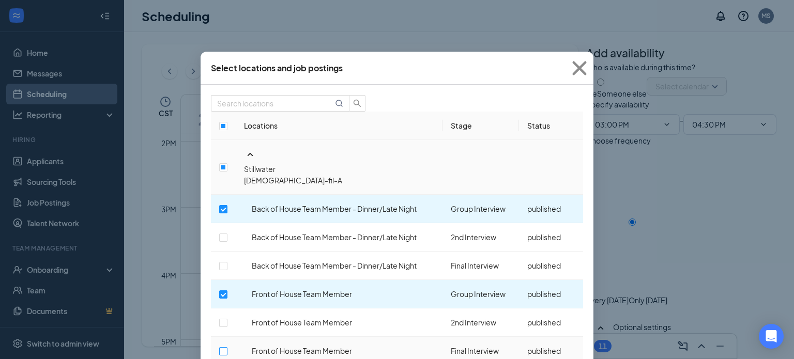
scroll to position [149, 0]
checkbox input "false"
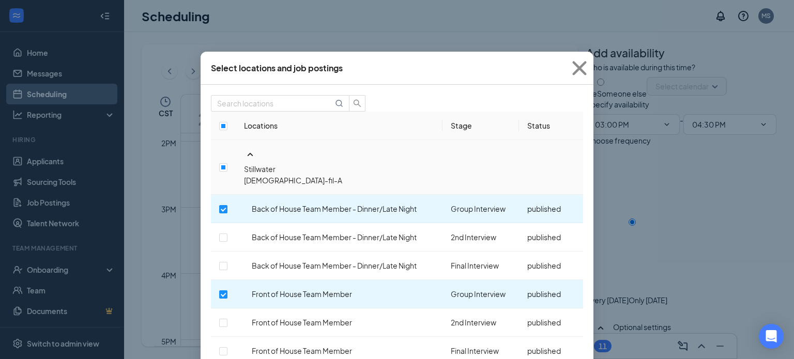
checkbox input "false"
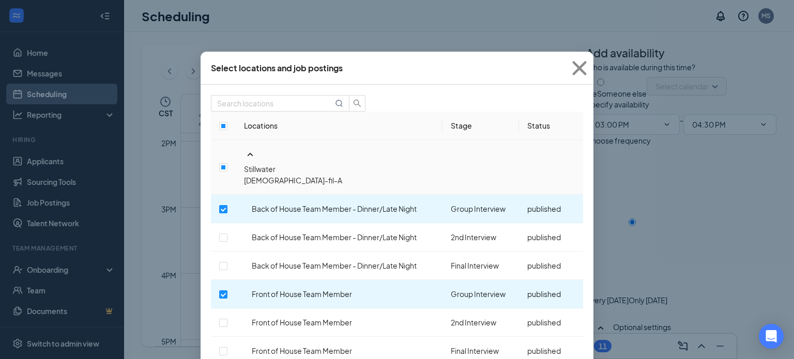
checkbox input "false"
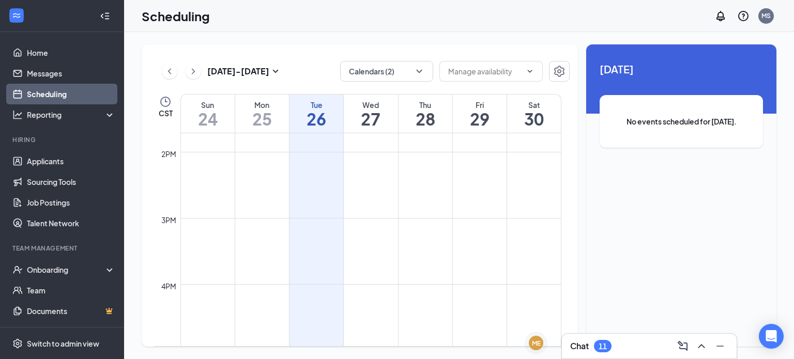
scroll to position [908, 0]
click at [537, 334] on icon "Cross" at bounding box center [531, 338] width 12 height 12
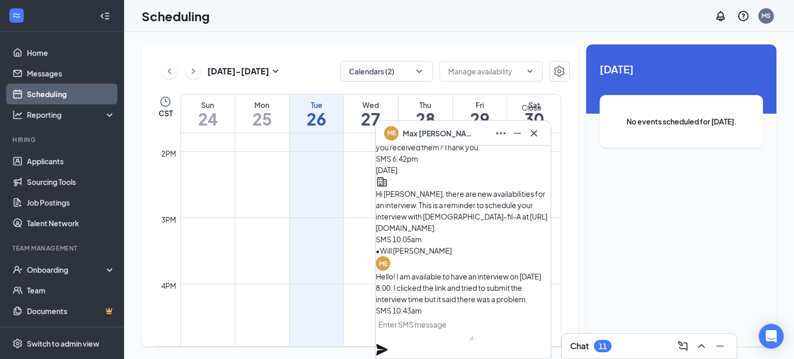
click at [534, 132] on icon "Cross" at bounding box center [534, 133] width 6 height 6
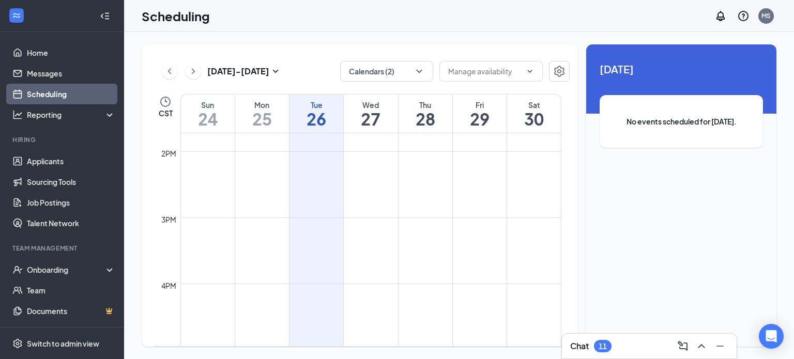
click at [614, 341] on div "Chat 11" at bounding box center [649, 346] width 158 height 17
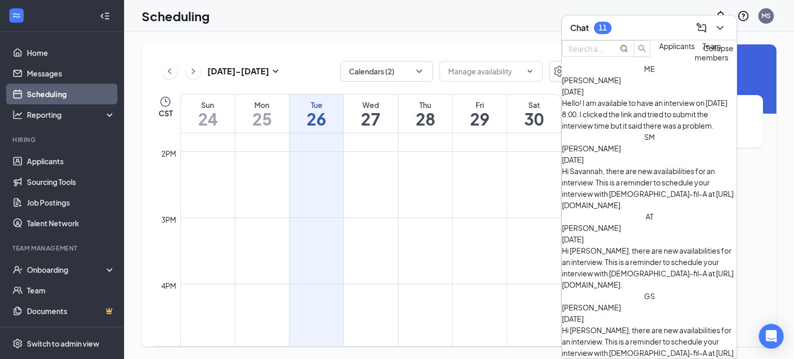
click at [725, 26] on icon "ChevronDown" at bounding box center [720, 28] width 12 height 12
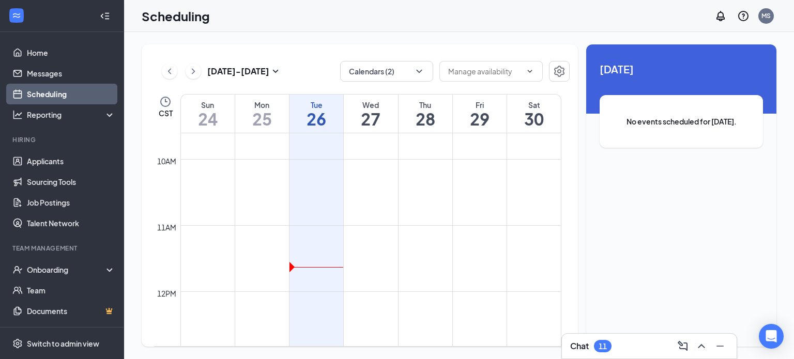
scroll to position [638, 0]
